Goal: Task Accomplishment & Management: Manage account settings

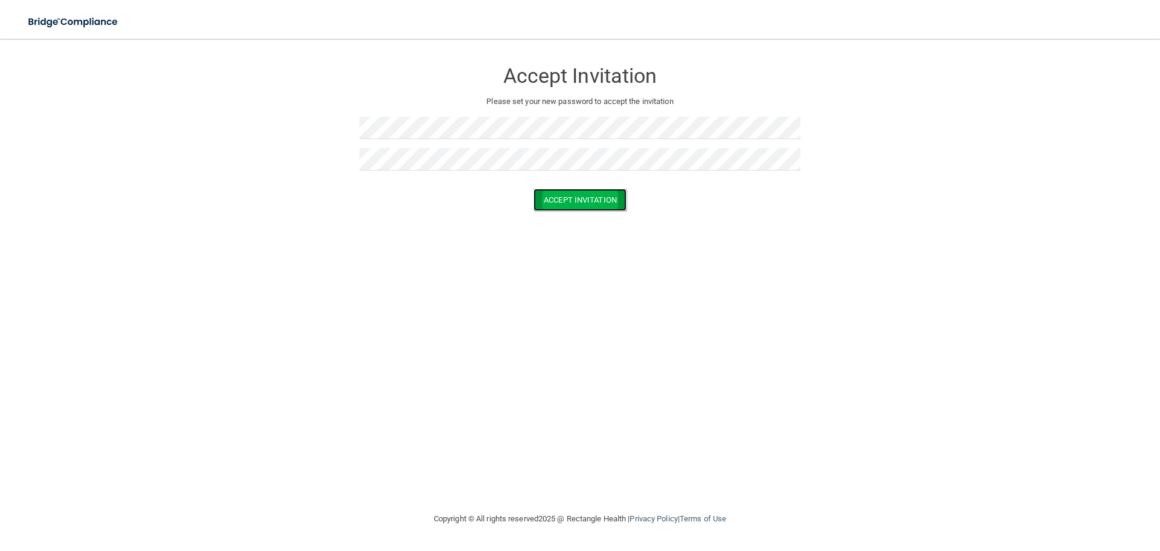
click at [603, 202] on button "Accept Invitation" at bounding box center [580, 200] width 93 height 22
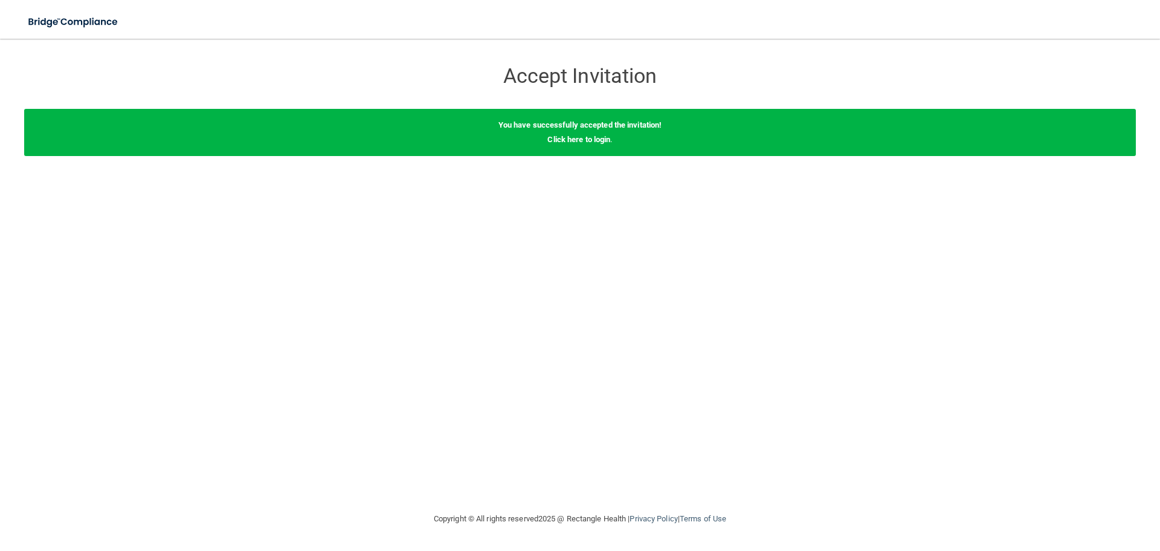
click at [580, 144] on div "You have successfully accepted the invitation! Click here to login ." at bounding box center [580, 132] width 1112 height 47
click at [579, 142] on link "Click here to login" at bounding box center [579, 139] width 63 height 9
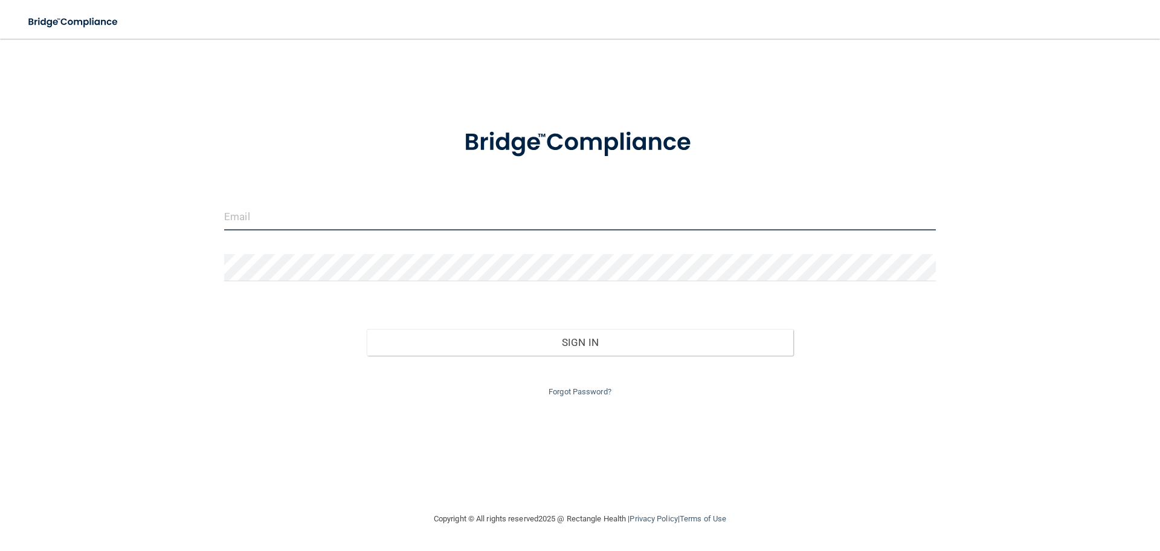
type input "[EMAIL_ADDRESS][DOMAIN_NAME]"
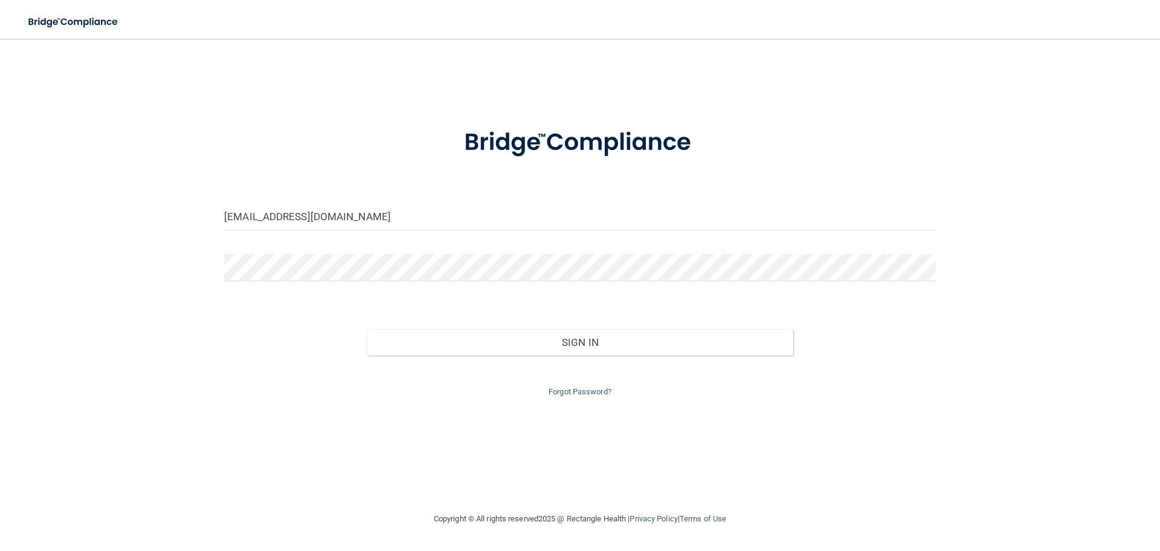
click at [497, 357] on div "Forgot Password?" at bounding box center [580, 377] width 730 height 44
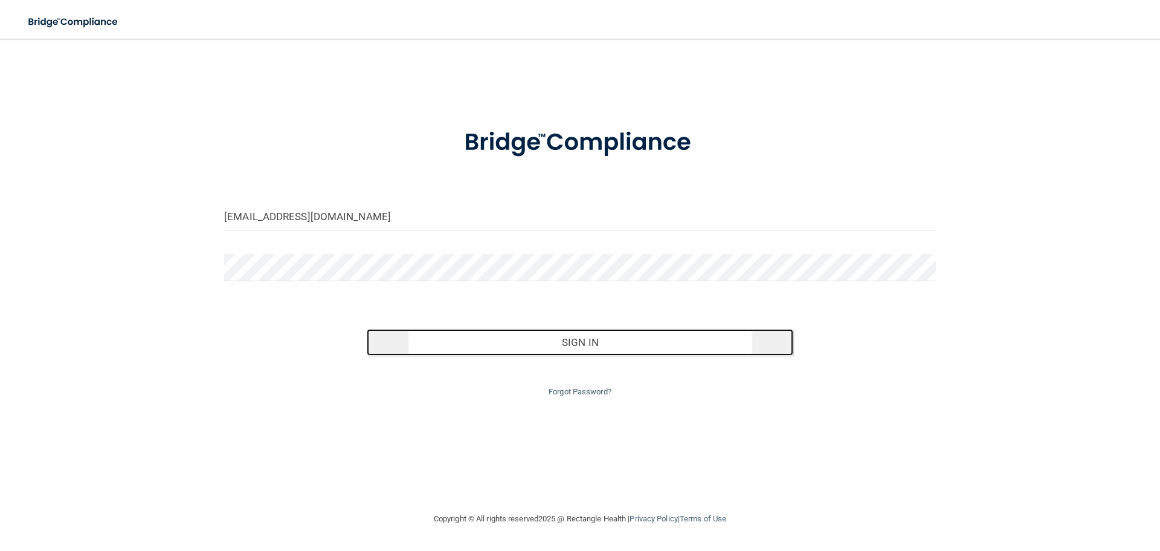
click at [502, 351] on button "Sign In" at bounding box center [580, 342] width 427 height 27
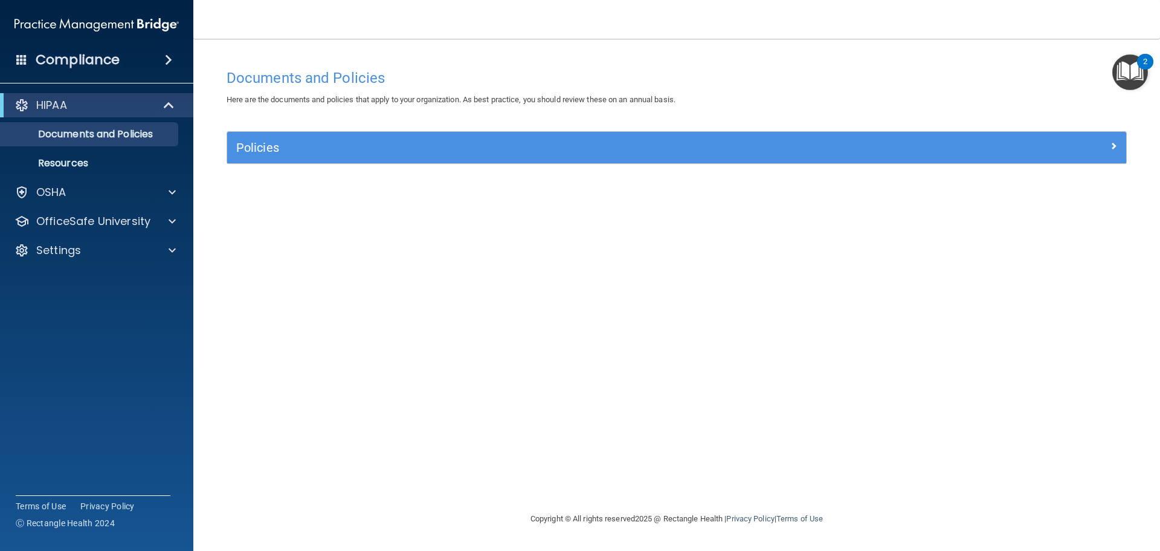
click at [1139, 60] on div "2" at bounding box center [1145, 62] width 16 height 16
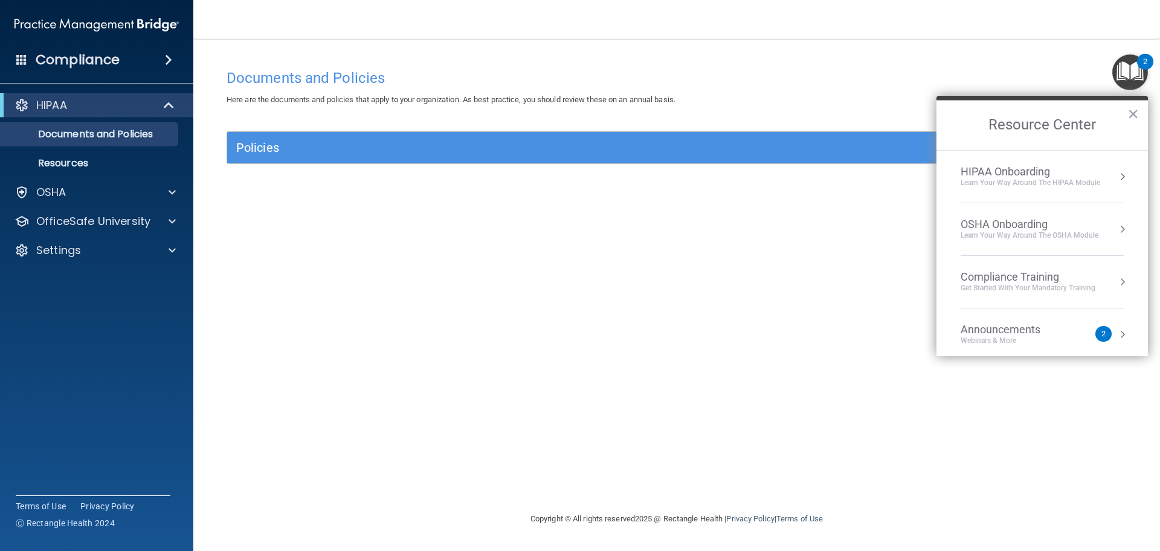
click at [763, 255] on div "Documents and Policies Here are the documents and policies that apply to your o…" at bounding box center [677, 287] width 919 height 448
click at [752, 408] on div "Documents and Policies Here are the documents and policies that apply to your o…" at bounding box center [677, 287] width 919 height 448
click at [1102, 335] on div "2" at bounding box center [1104, 334] width 16 height 16
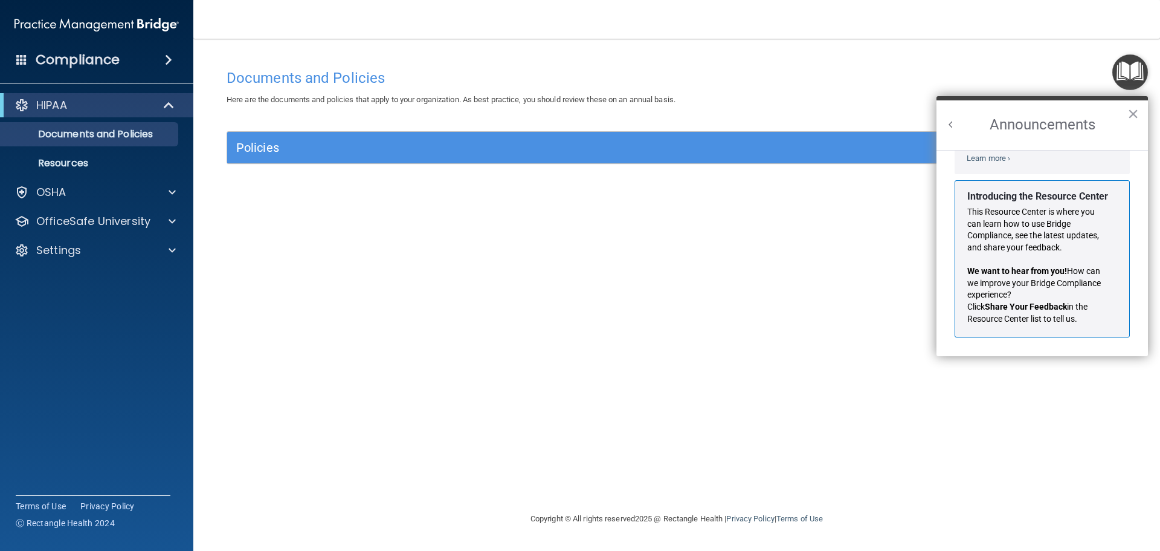
scroll to position [212, 0]
click at [1137, 111] on button "×" at bounding box center [1133, 113] width 11 height 19
